Goal: Transaction & Acquisition: Purchase product/service

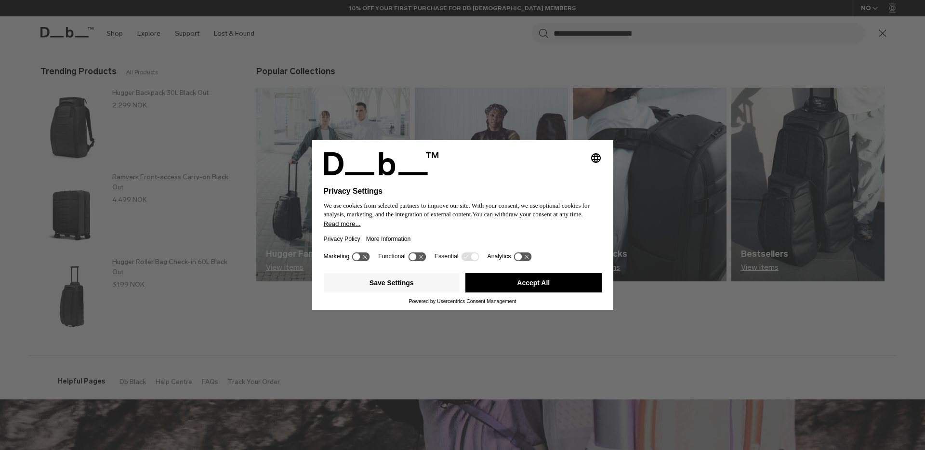
click at [551, 297] on div "Save Settings Accept All" at bounding box center [463, 283] width 278 height 29
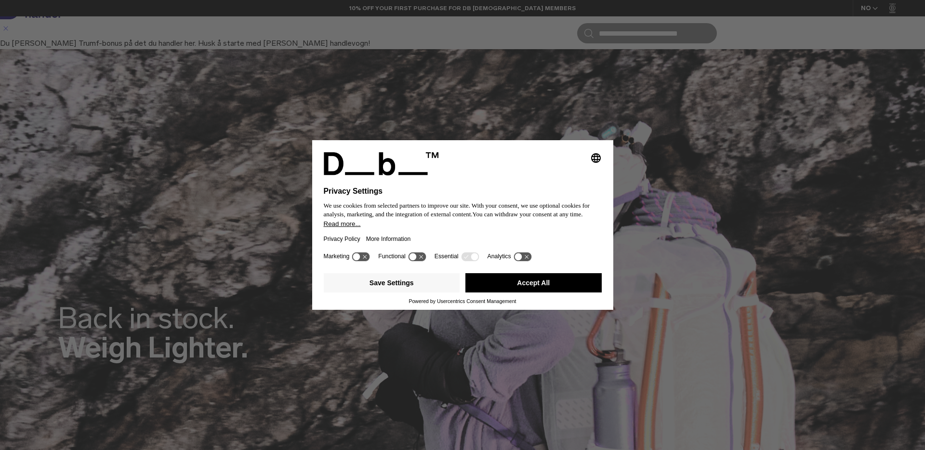
click at [545, 284] on button "Accept All" at bounding box center [533, 282] width 136 height 19
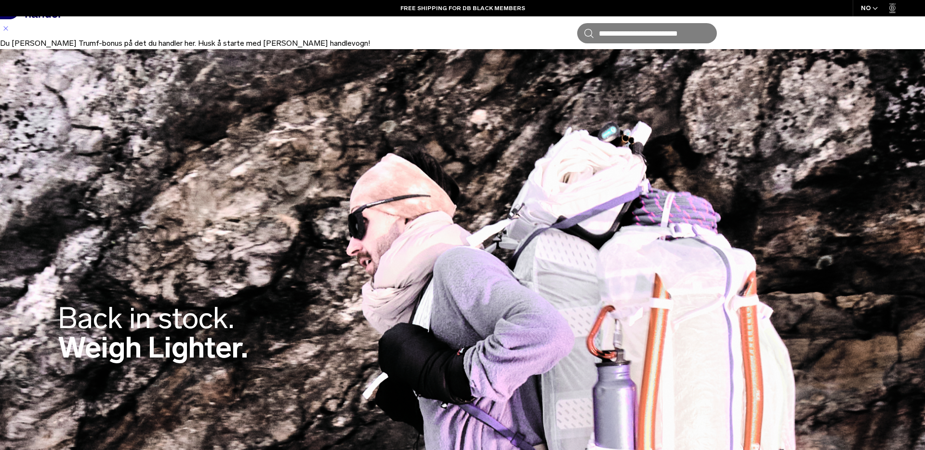
click at [902, 449] on div at bounding box center [462, 450] width 925 height 0
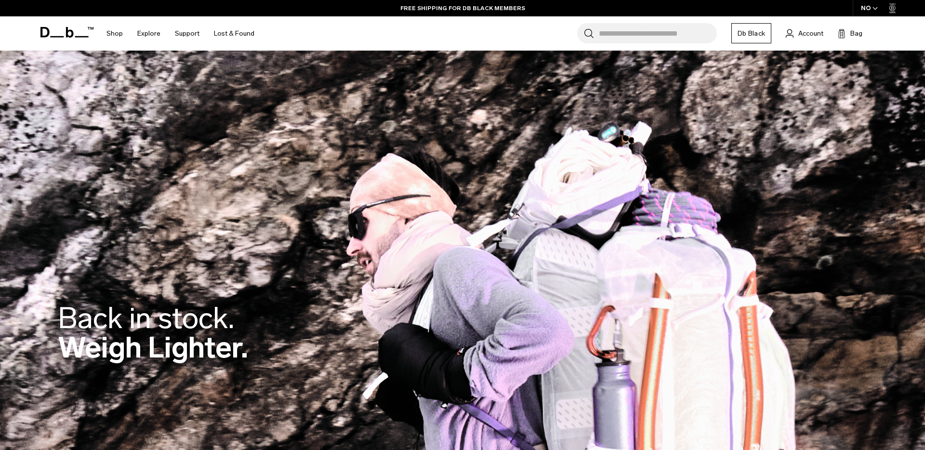
click at [7, 31] on div "Db Shop By Category All Products New Arrivals Bestsellers" at bounding box center [462, 33] width 925 height 34
click at [663, 27] on input "Search for Bags, Luggage..." at bounding box center [658, 33] width 118 height 20
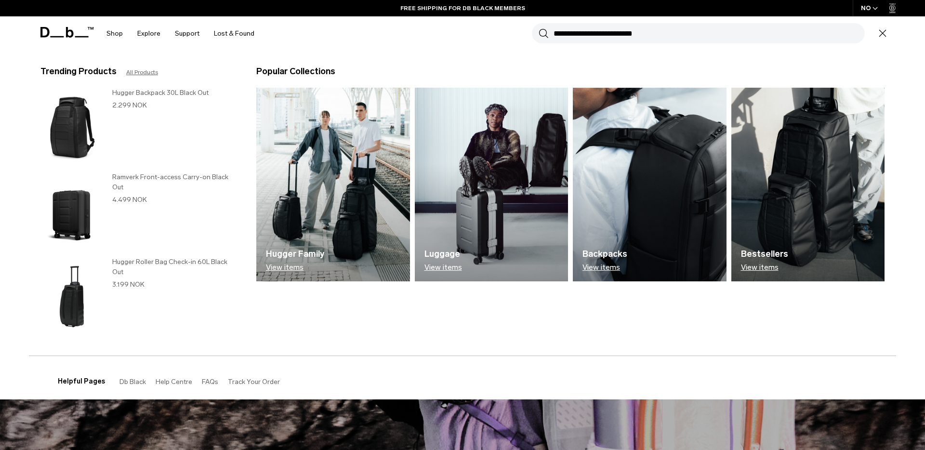
click at [154, 94] on h3 "Hugger Backpack 30L Black Out" at bounding box center [174, 93] width 125 height 10
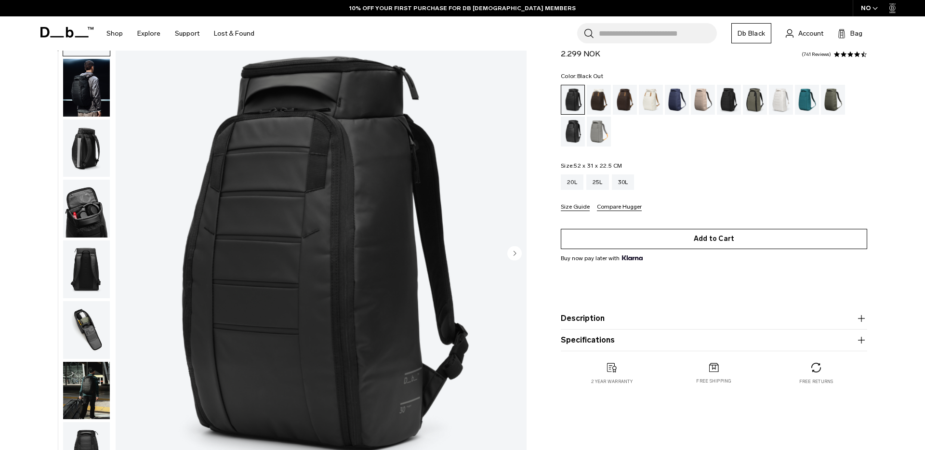
click at [702, 244] on button "Add to Cart" at bounding box center [714, 239] width 306 height 20
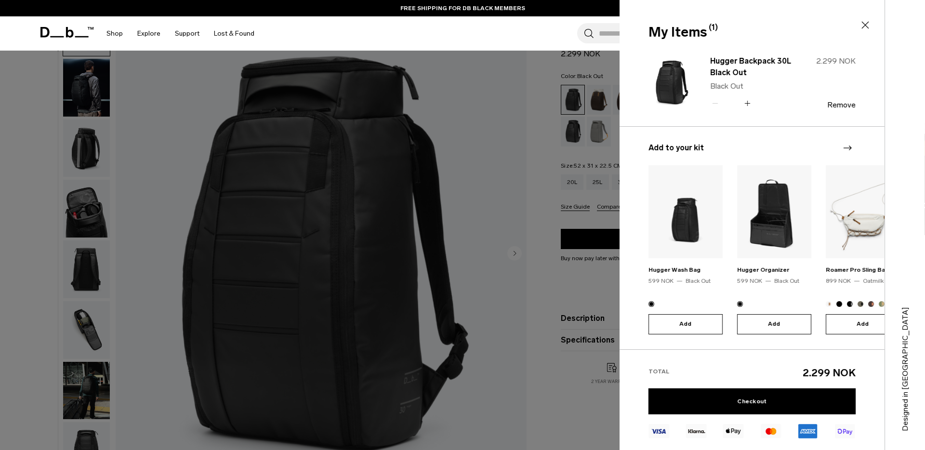
click at [750, 105] on icon at bounding box center [747, 103] width 9 height 14
click at [745, 400] on link "Checkout" at bounding box center [751, 401] width 207 height 26
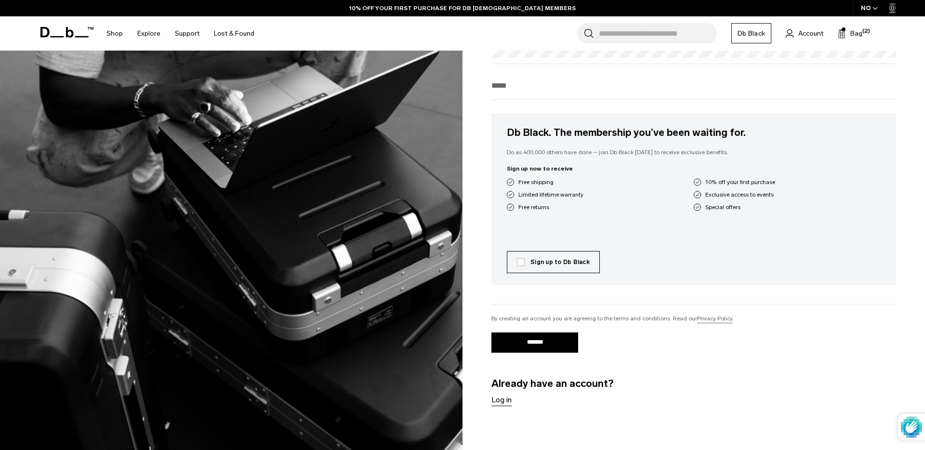
click at [506, 402] on link "Log in" at bounding box center [501, 400] width 20 height 12
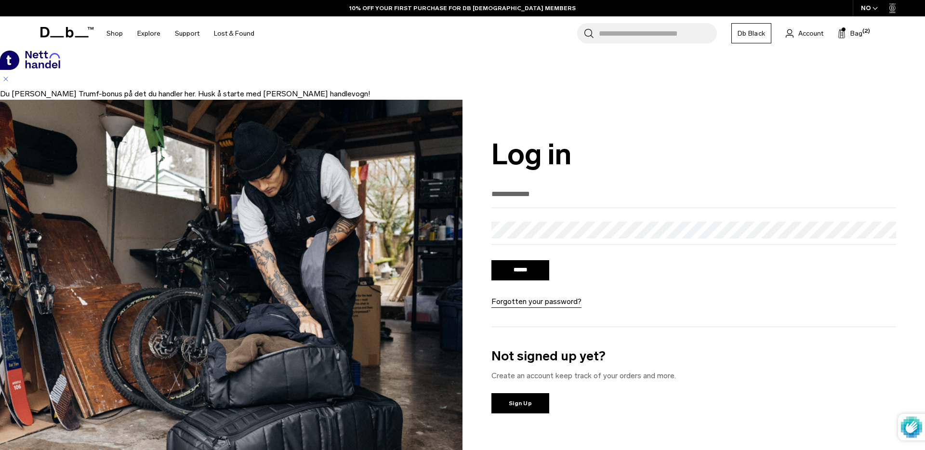
click at [522, 199] on input "email" at bounding box center [693, 194] width 405 height 16
type input "**********"
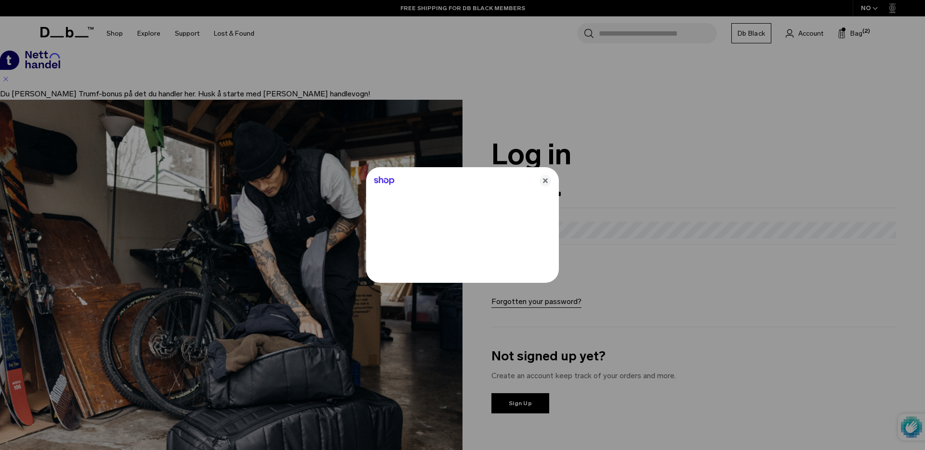
click at [588, 259] on div at bounding box center [462, 225] width 925 height 450
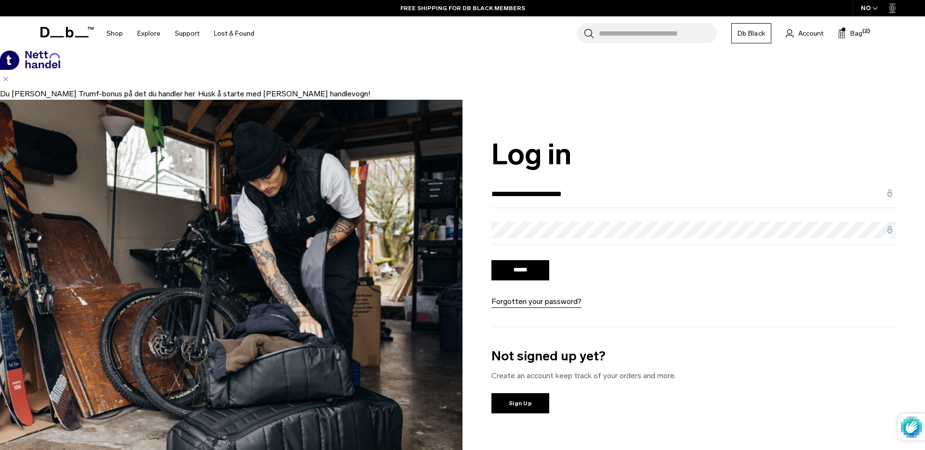
click at [524, 265] on input "******" at bounding box center [520, 270] width 58 height 20
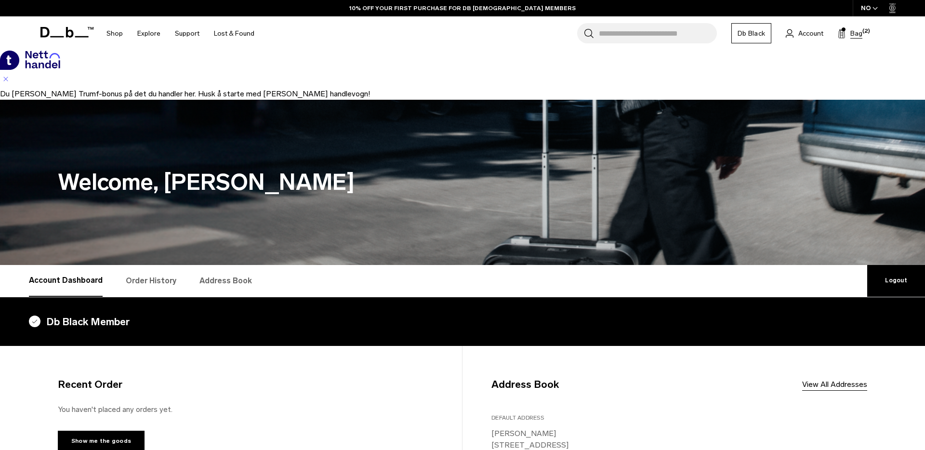
click at [853, 33] on span "Bag" at bounding box center [856, 33] width 12 height 10
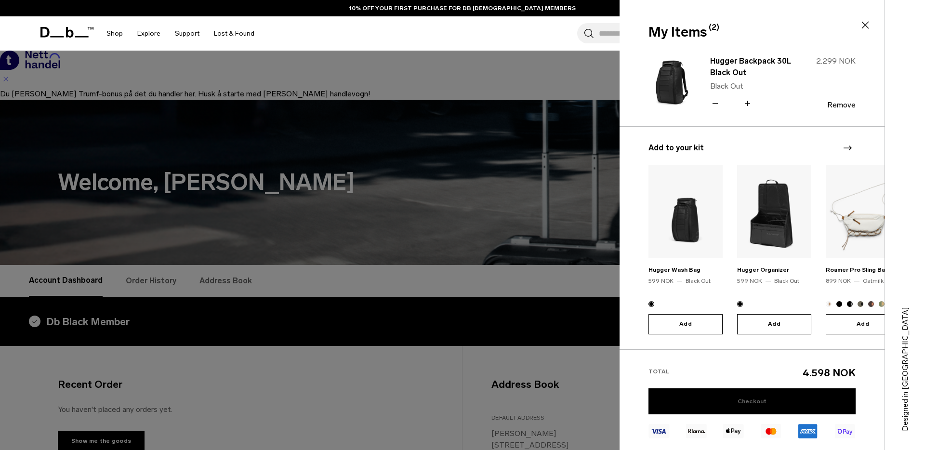
click at [769, 228] on img "2 / 20" at bounding box center [774, 211] width 74 height 93
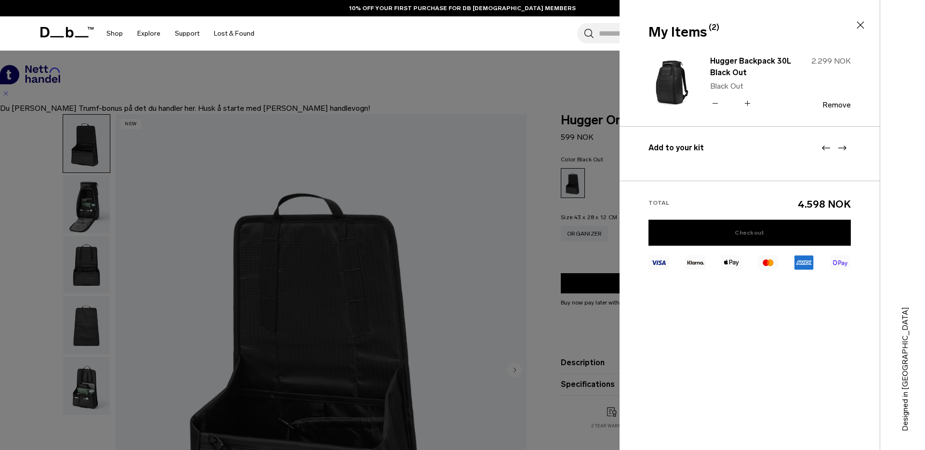
click at [749, 236] on link "Checkout" at bounding box center [749, 233] width 202 height 26
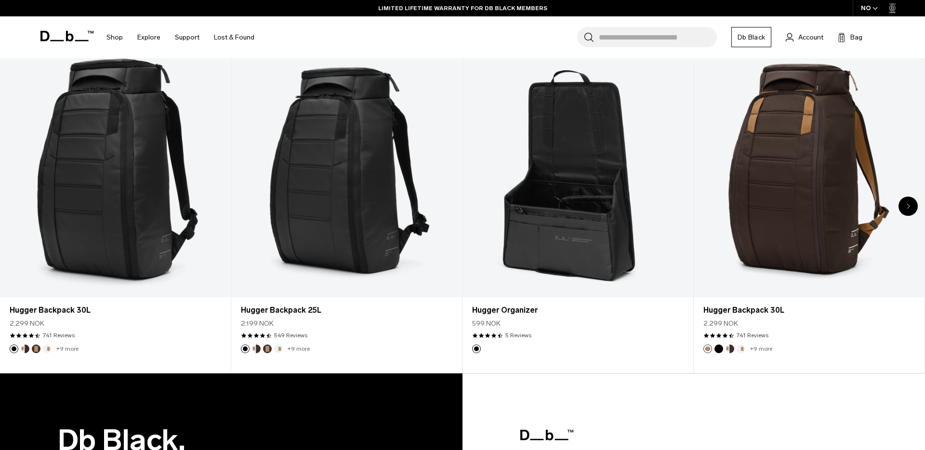
scroll to position [697, 0]
